Goal: Feedback & Contribution: Leave review/rating

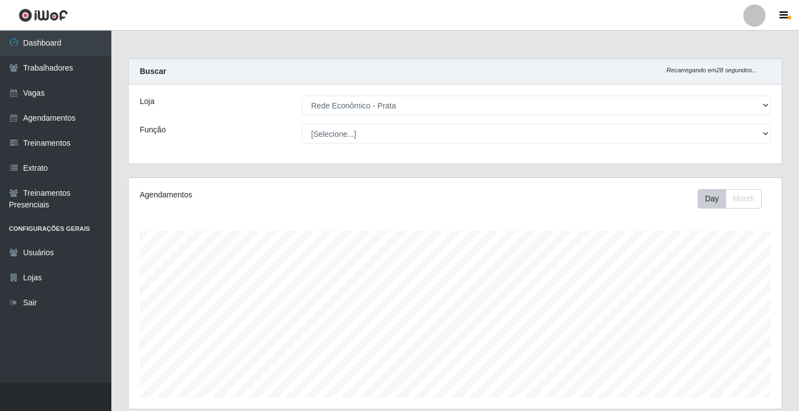
select select "192"
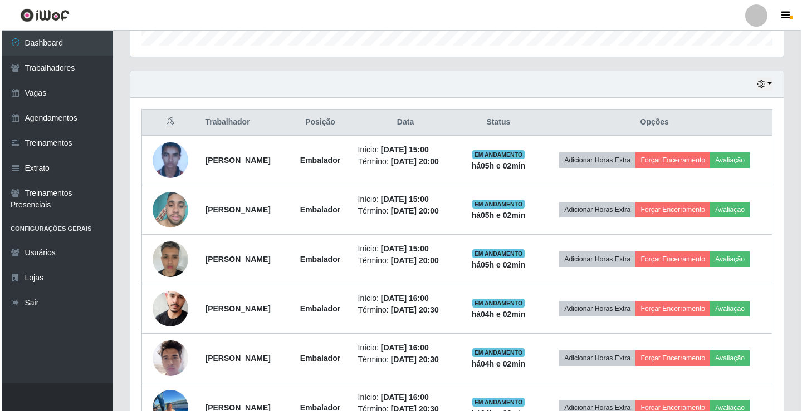
scroll to position [231, 653]
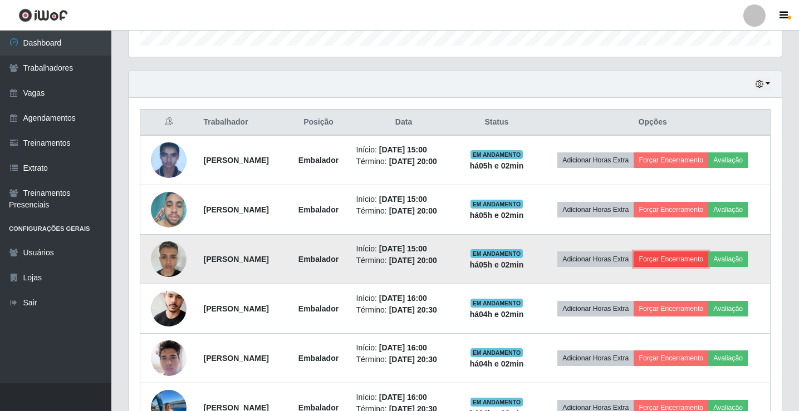
click at [699, 261] on button "Forçar Encerramento" at bounding box center [670, 260] width 75 height 16
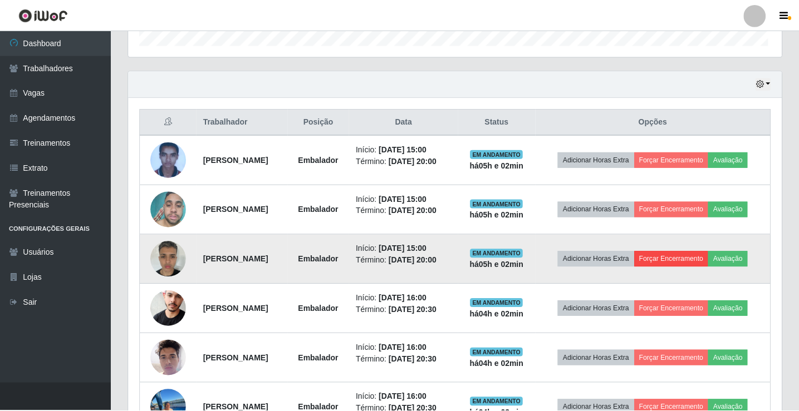
scroll to position [231, 647]
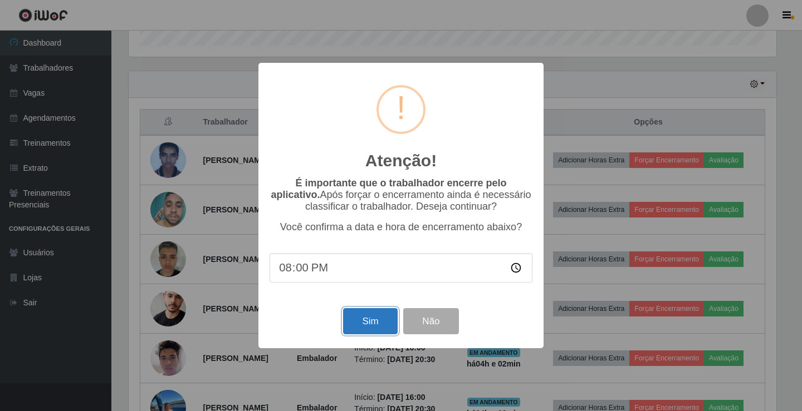
click at [352, 327] on button "Sim" at bounding box center [370, 321] width 54 height 26
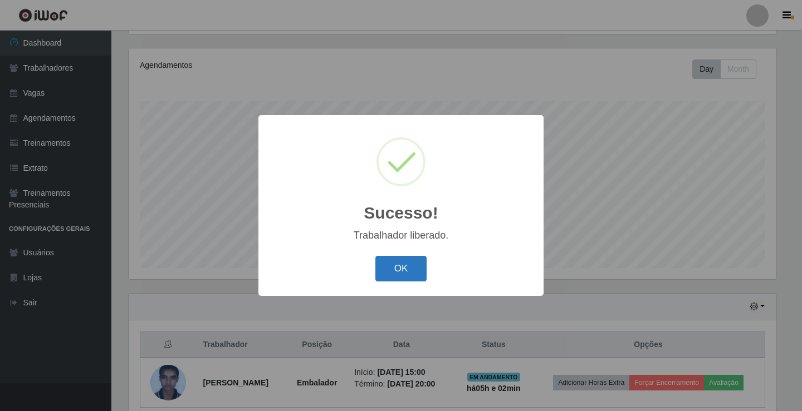
click at [395, 273] on button "OK" at bounding box center [401, 269] width 52 height 26
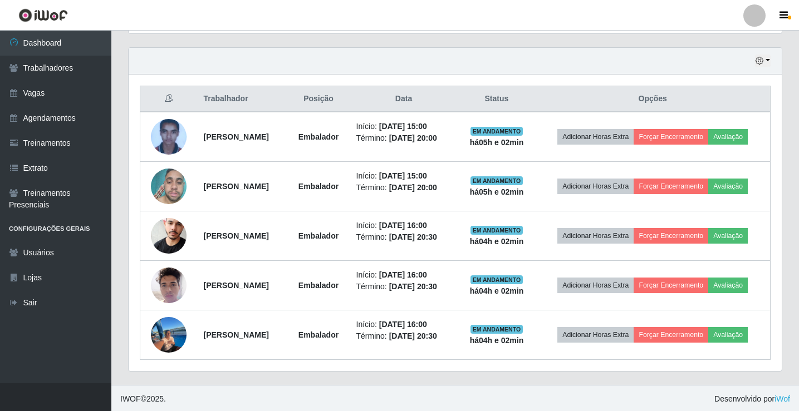
scroll to position [377, 0]
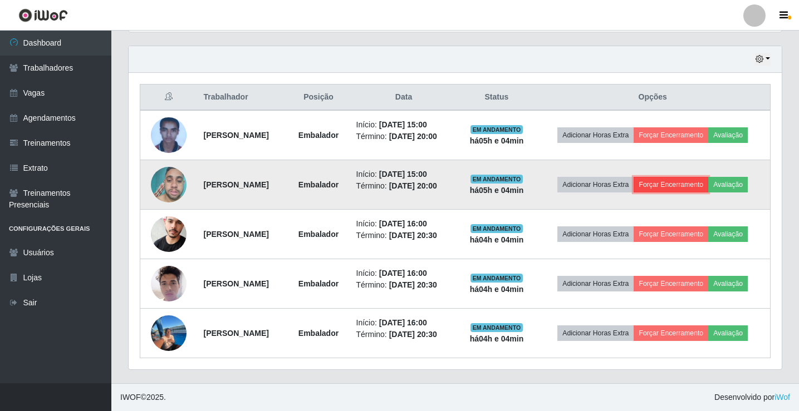
click at [686, 183] on button "Forçar Encerramento" at bounding box center [670, 185] width 75 height 16
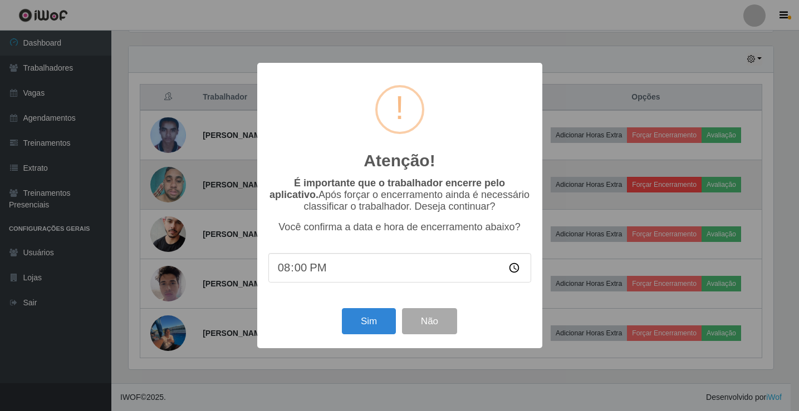
scroll to position [231, 647]
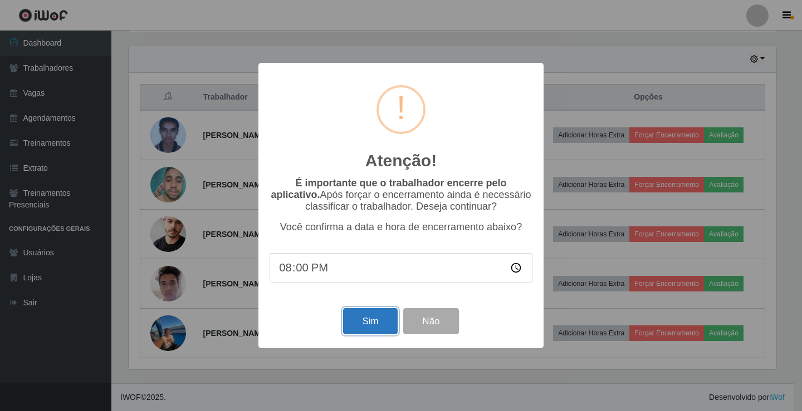
click at [352, 313] on button "Sim" at bounding box center [370, 321] width 54 height 26
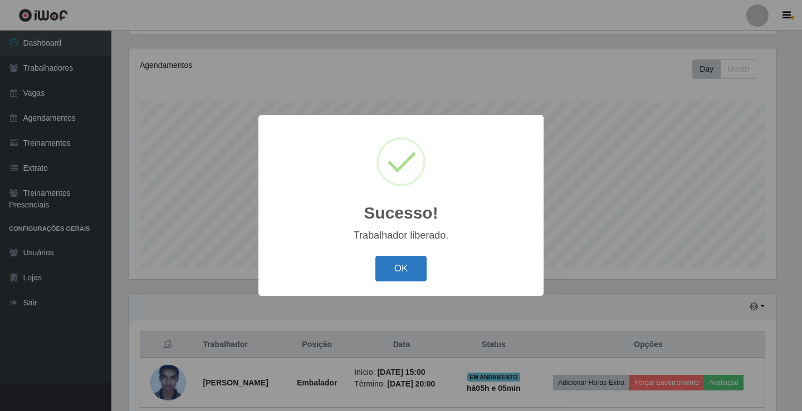
click at [394, 271] on button "OK" at bounding box center [401, 269] width 52 height 26
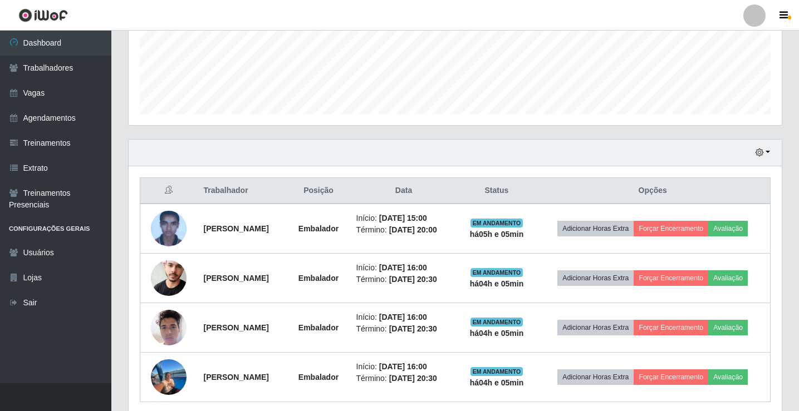
scroll to position [328, 0]
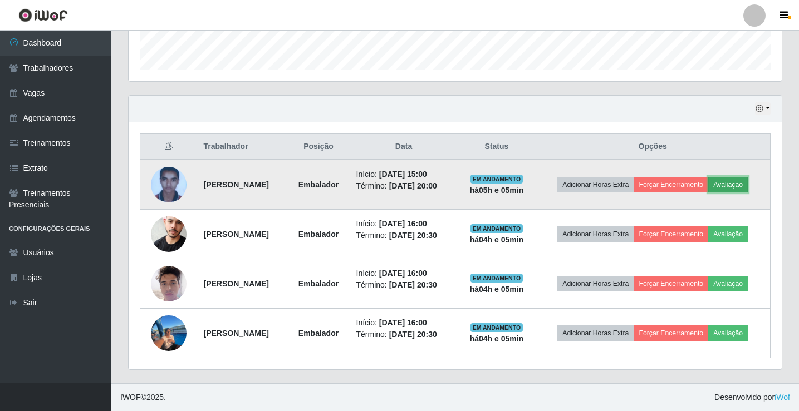
click at [748, 184] on button "Avaliação" at bounding box center [728, 185] width 40 height 16
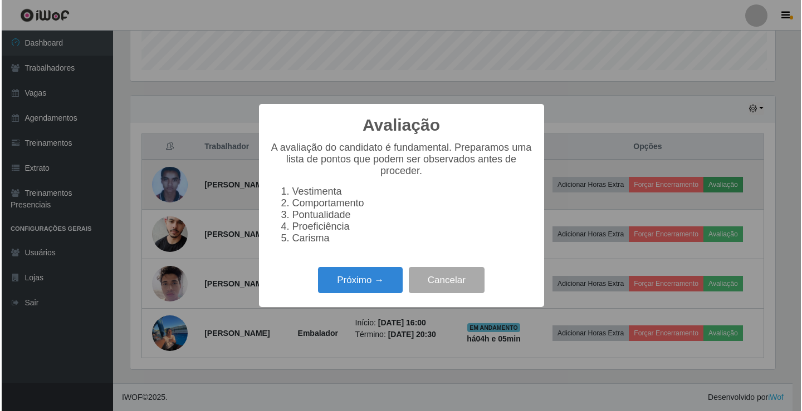
scroll to position [231, 647]
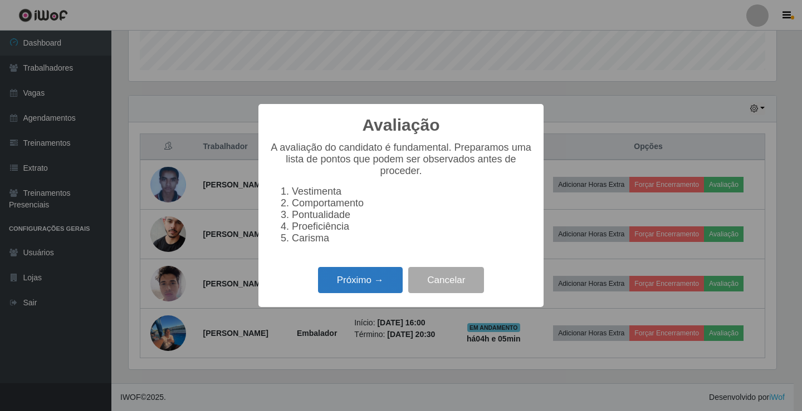
click at [369, 286] on button "Próximo →" at bounding box center [360, 280] width 85 height 26
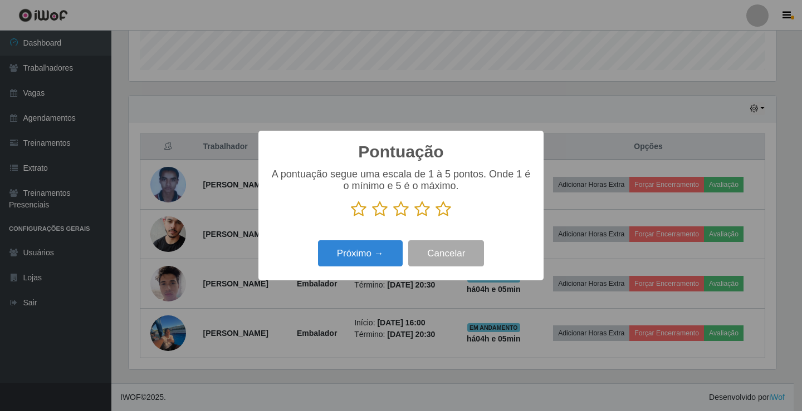
click at [446, 205] on icon at bounding box center [443, 209] width 16 height 17
click at [435, 218] on input "radio" at bounding box center [435, 218] width 0 height 0
click at [378, 258] on button "Próximo →" at bounding box center [360, 253] width 85 height 26
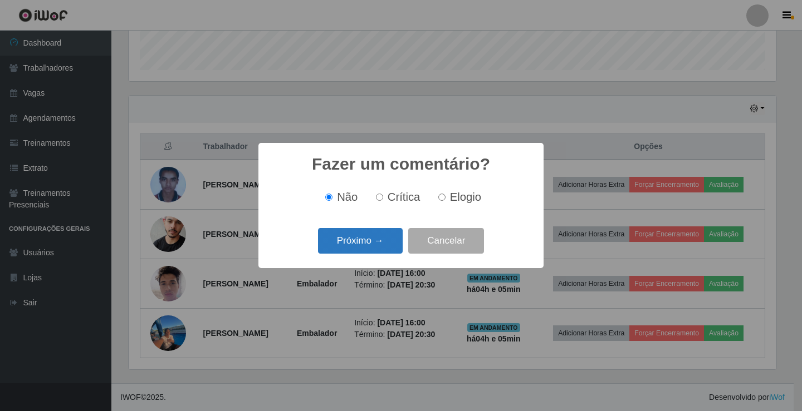
click at [379, 248] on button "Próximo →" at bounding box center [360, 241] width 85 height 26
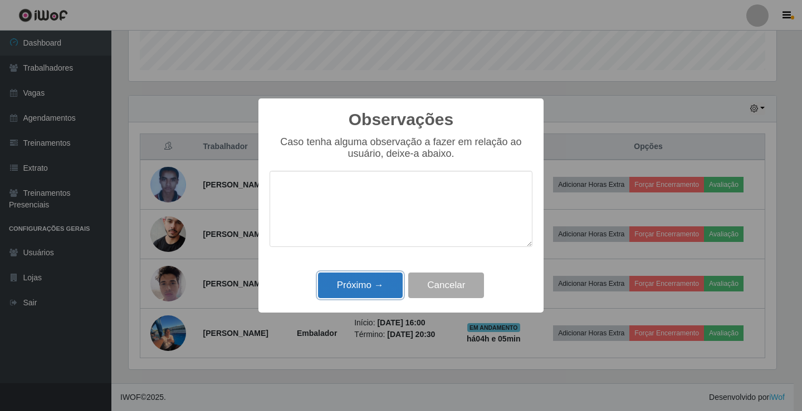
click at [388, 286] on button "Próximo →" at bounding box center [360, 286] width 85 height 26
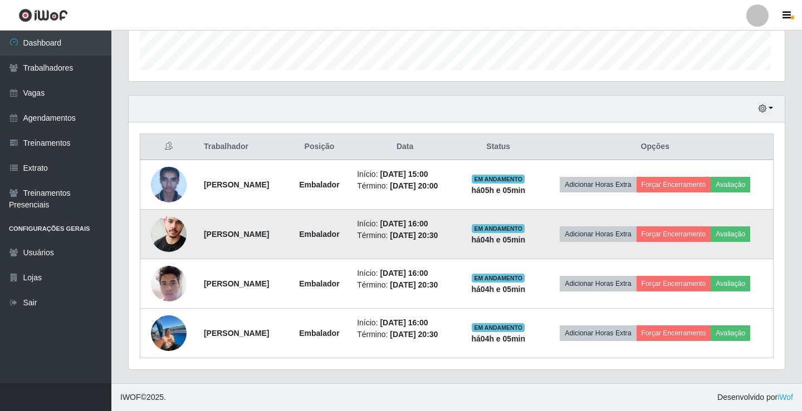
scroll to position [231, 653]
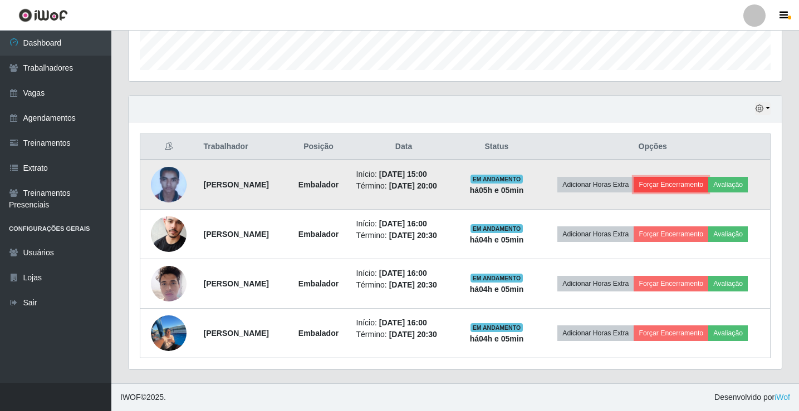
click at [667, 179] on button "Forçar Encerramento" at bounding box center [670, 185] width 75 height 16
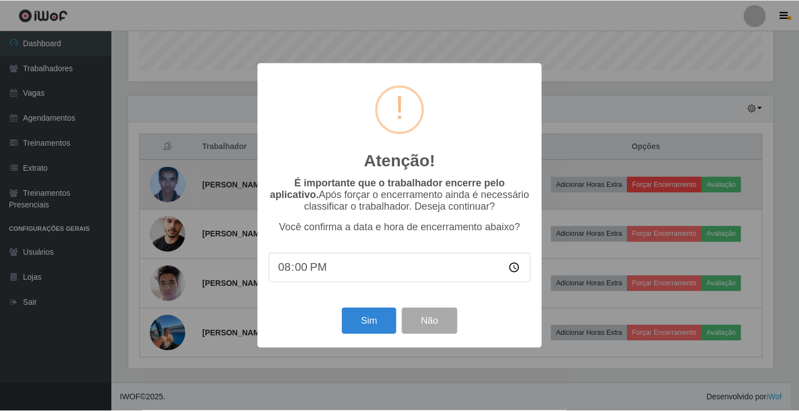
scroll to position [231, 647]
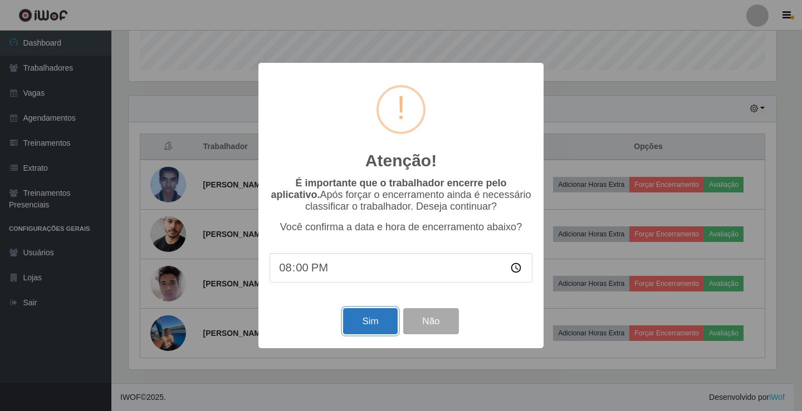
click at [383, 329] on button "Sim" at bounding box center [370, 321] width 54 height 26
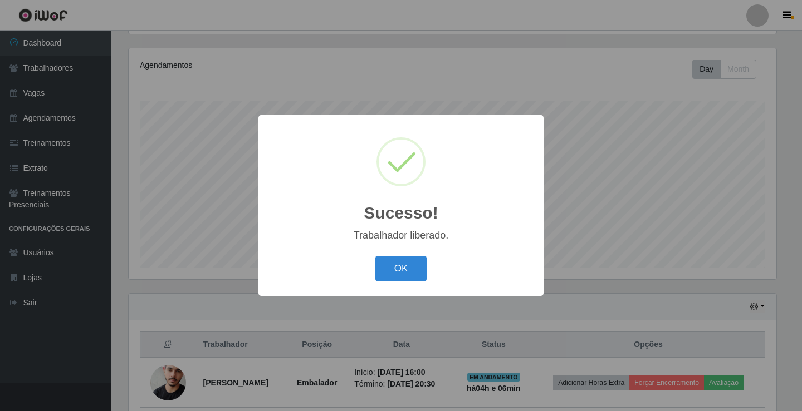
click at [427, 271] on div "OK Cancel" at bounding box center [400, 269] width 263 height 32
click at [402, 271] on button "OK" at bounding box center [401, 269] width 52 height 26
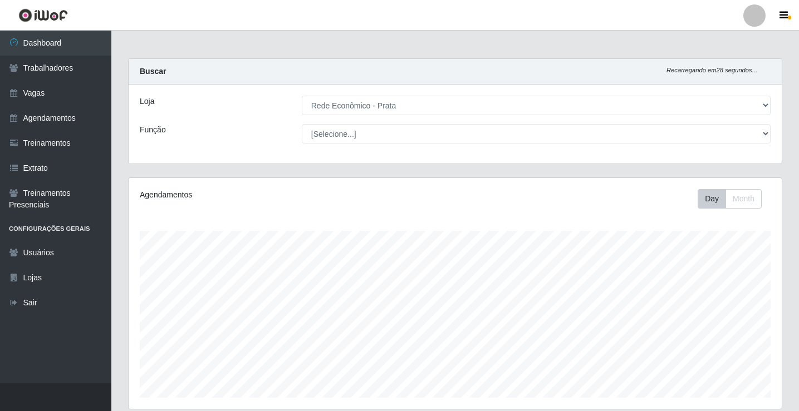
scroll to position [278, 0]
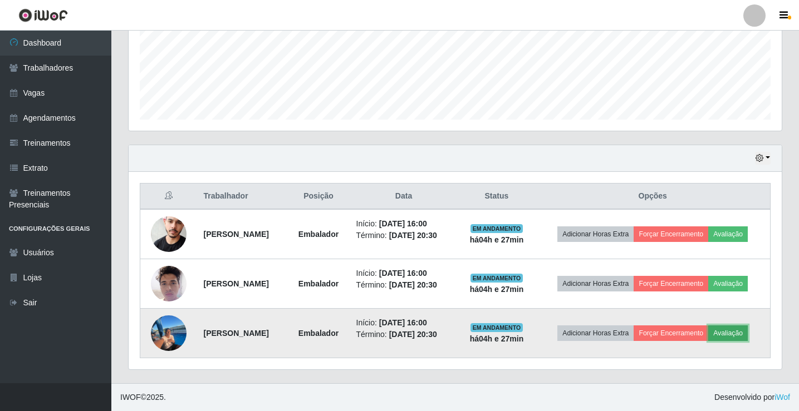
click at [748, 331] on button "Avaliação" at bounding box center [728, 334] width 40 height 16
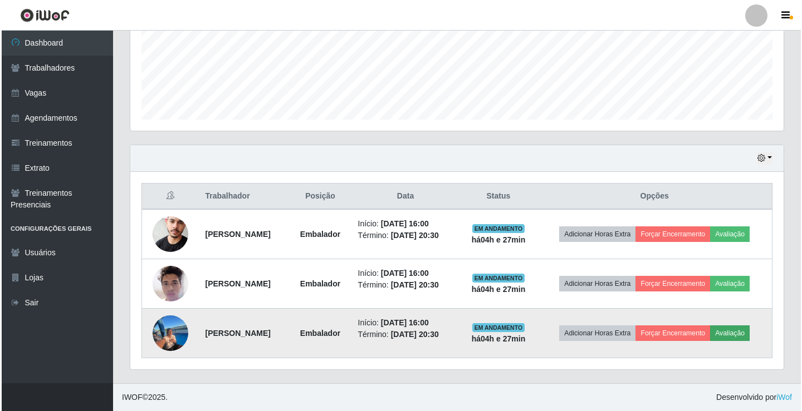
scroll to position [231, 647]
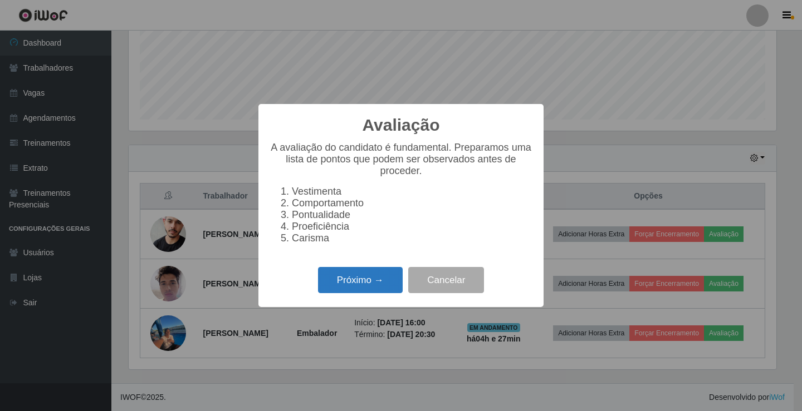
click at [368, 281] on button "Próximo →" at bounding box center [360, 280] width 85 height 26
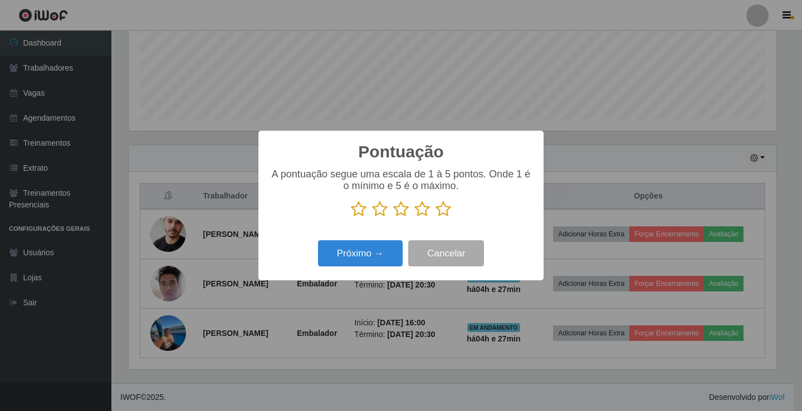
click at [447, 215] on icon at bounding box center [443, 209] width 16 height 17
click at [435, 218] on input "radio" at bounding box center [435, 218] width 0 height 0
click at [373, 252] on button "Próximo →" at bounding box center [360, 253] width 85 height 26
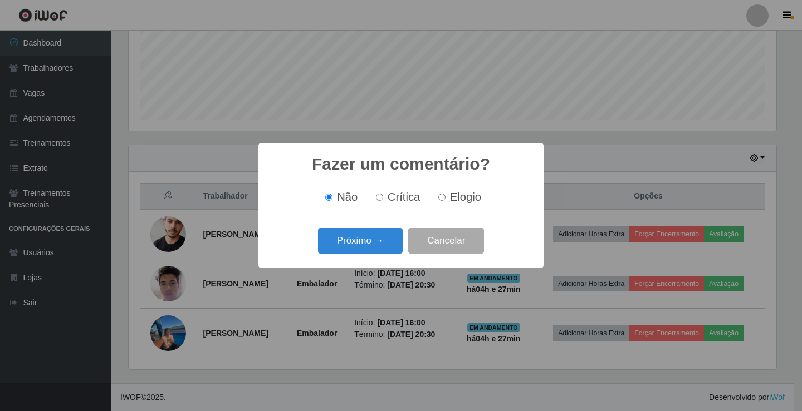
click at [373, 252] on button "Próximo →" at bounding box center [360, 241] width 85 height 26
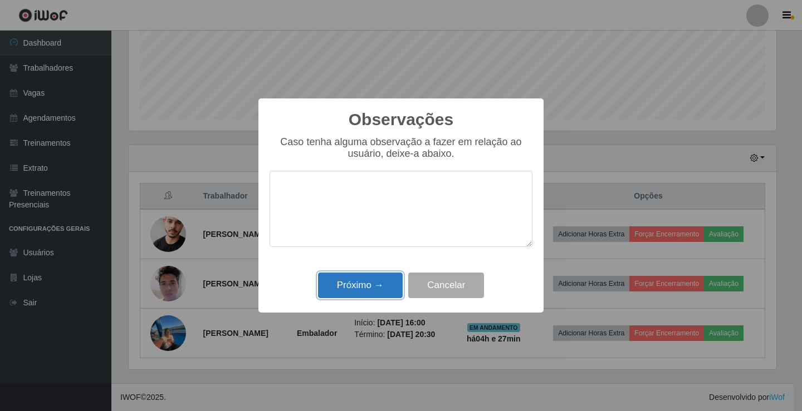
click at [376, 284] on button "Próximo →" at bounding box center [360, 286] width 85 height 26
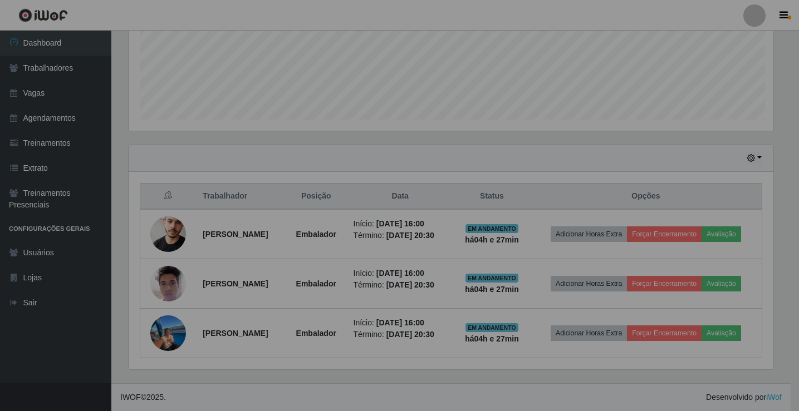
scroll to position [231, 653]
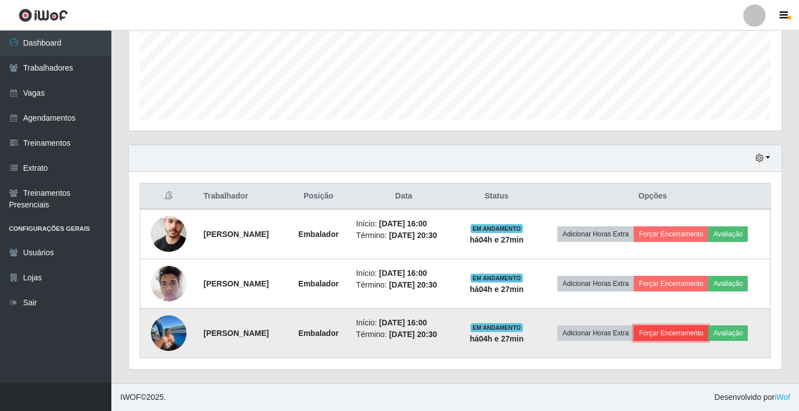
click at [695, 331] on button "Forçar Encerramento" at bounding box center [670, 334] width 75 height 16
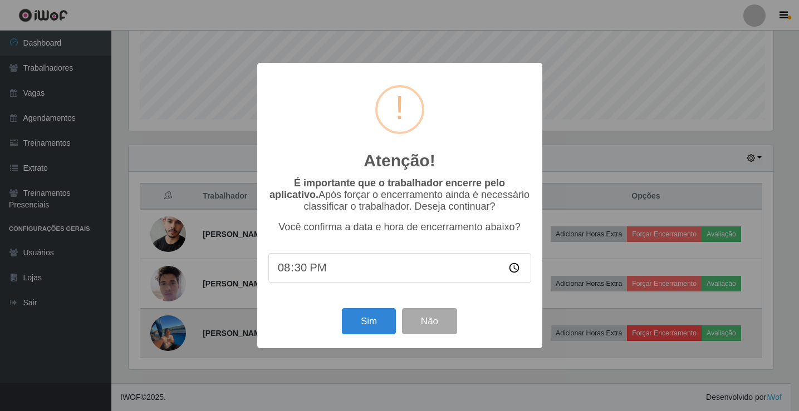
scroll to position [231, 647]
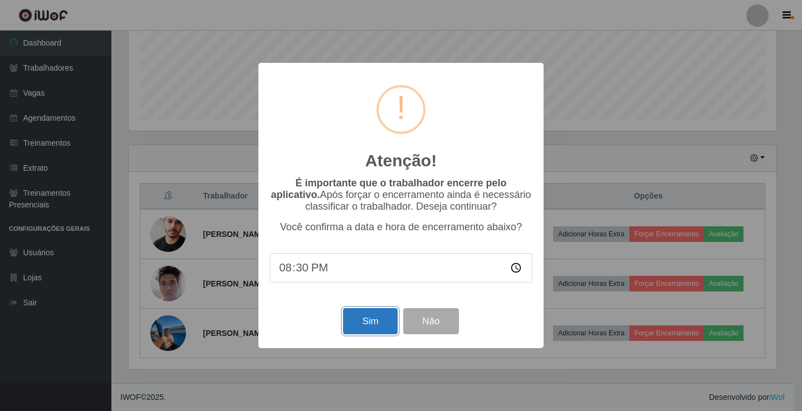
click at [392, 318] on button "Sim" at bounding box center [370, 321] width 54 height 26
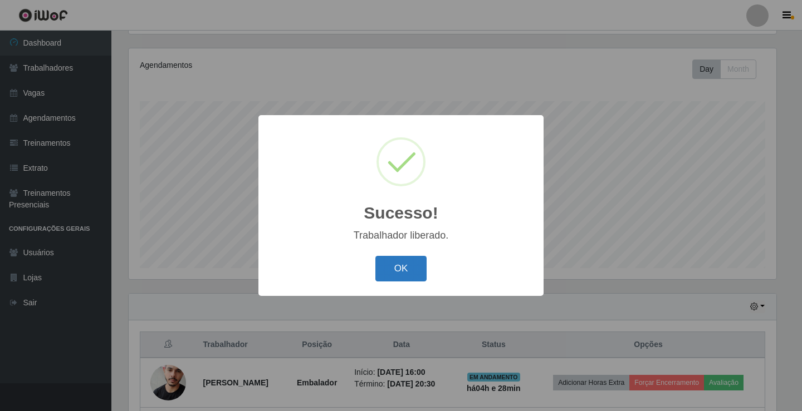
click at [399, 265] on button "OK" at bounding box center [401, 269] width 52 height 26
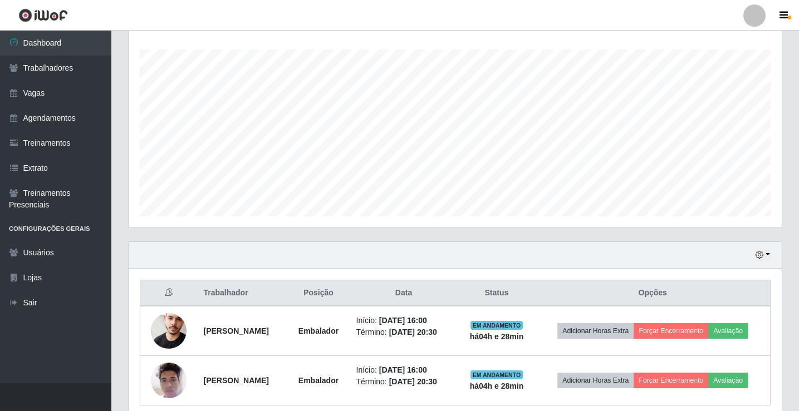
scroll to position [229, 0]
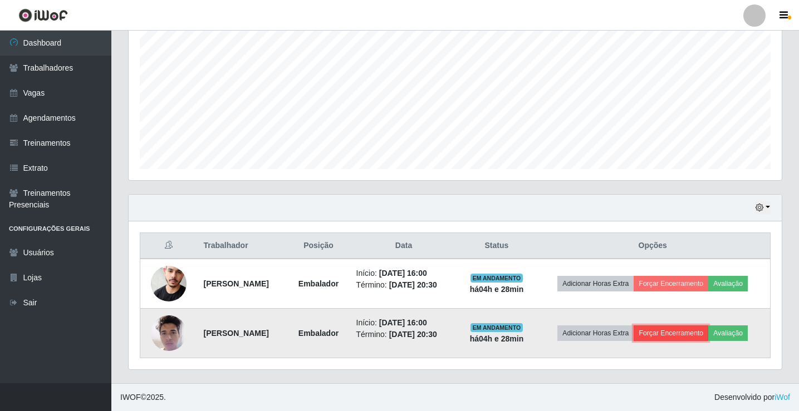
click at [657, 330] on button "Forçar Encerramento" at bounding box center [670, 334] width 75 height 16
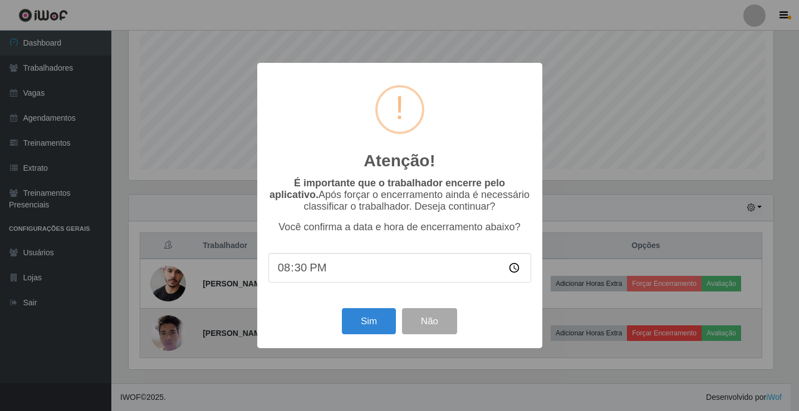
scroll to position [231, 647]
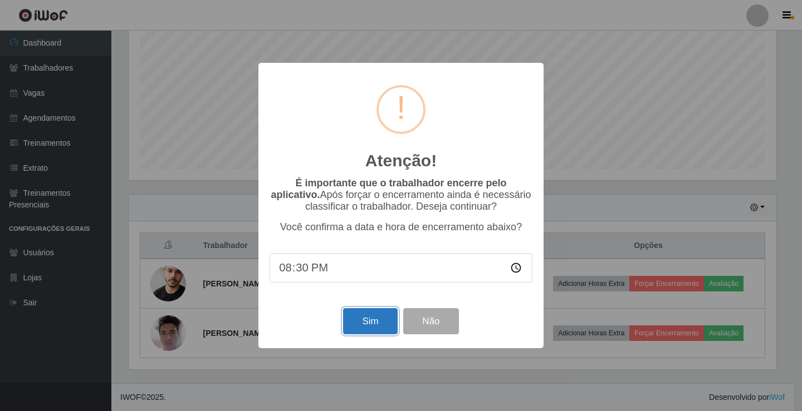
click at [387, 330] on button "Sim" at bounding box center [370, 321] width 54 height 26
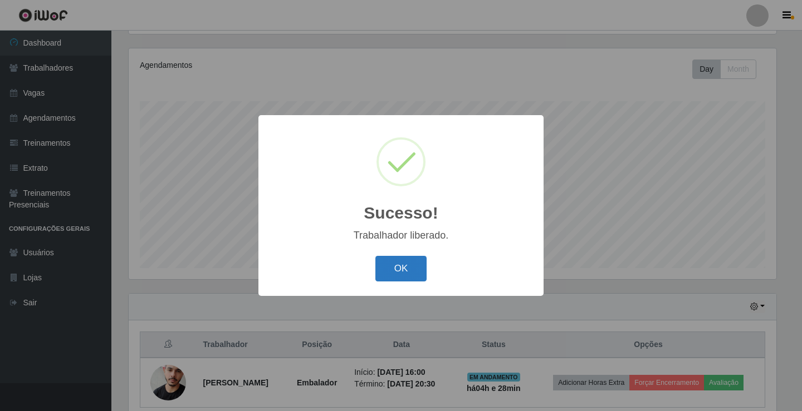
click at [407, 277] on button "OK" at bounding box center [401, 269] width 52 height 26
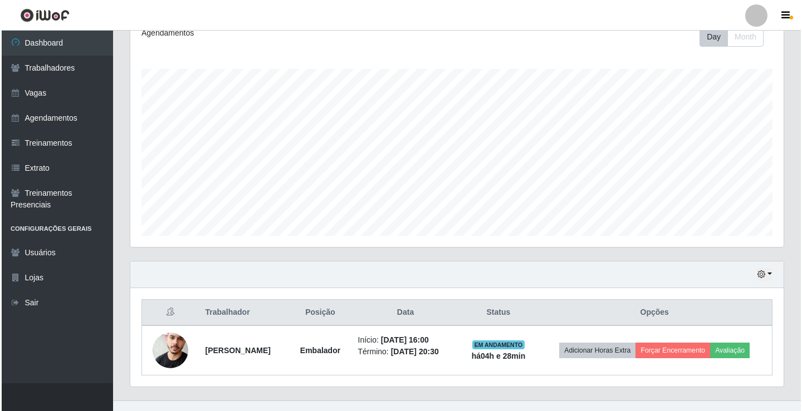
scroll to position [179, 0]
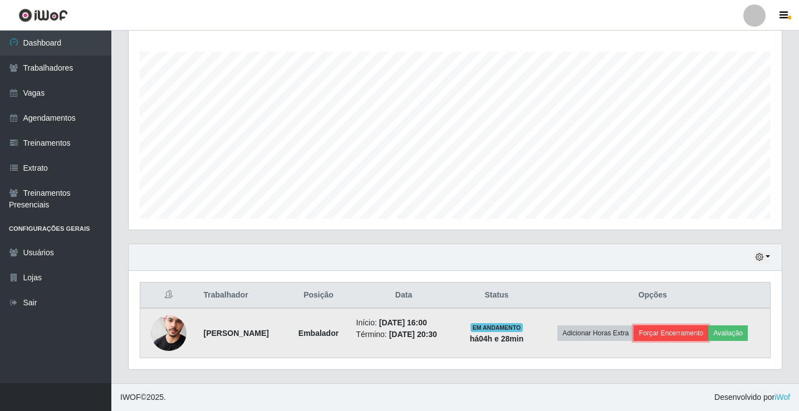
click at [685, 338] on button "Forçar Encerramento" at bounding box center [670, 334] width 75 height 16
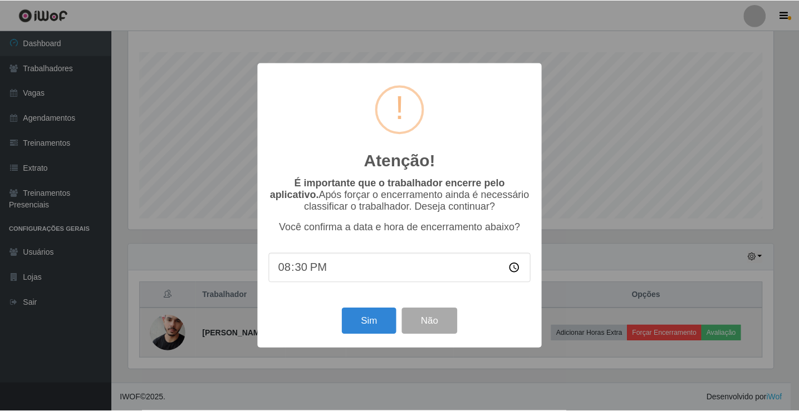
scroll to position [231, 647]
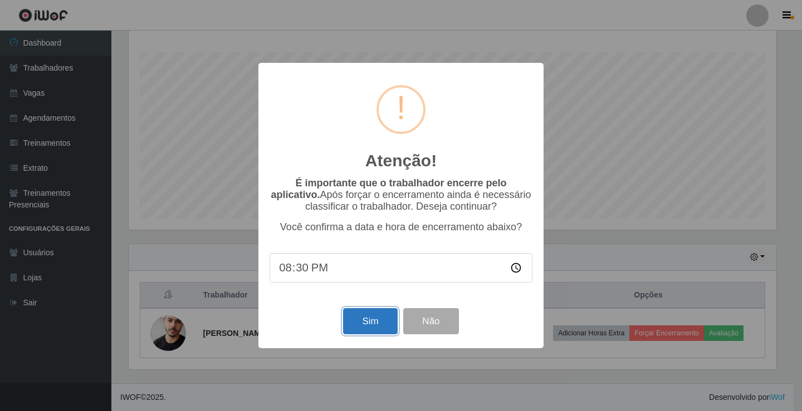
click at [370, 328] on button "Sim" at bounding box center [370, 321] width 54 height 26
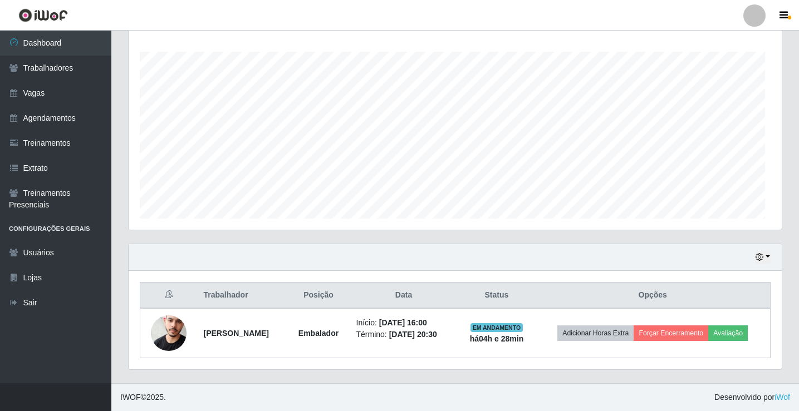
scroll to position [0, 0]
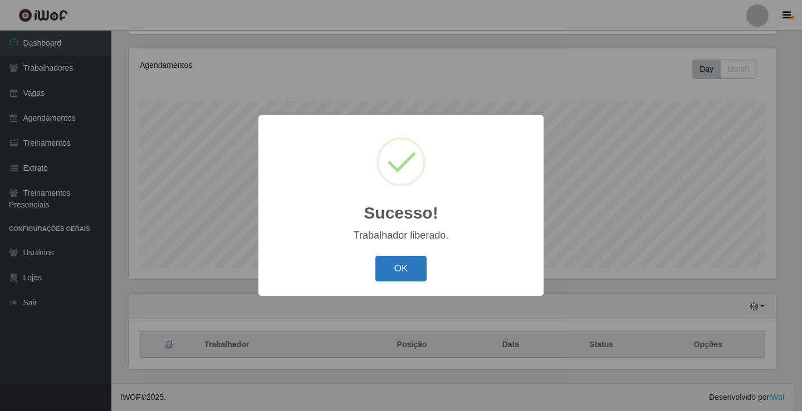
click at [407, 273] on button "OK" at bounding box center [401, 269] width 52 height 26
